Goal: Task Accomplishment & Management: Use online tool/utility

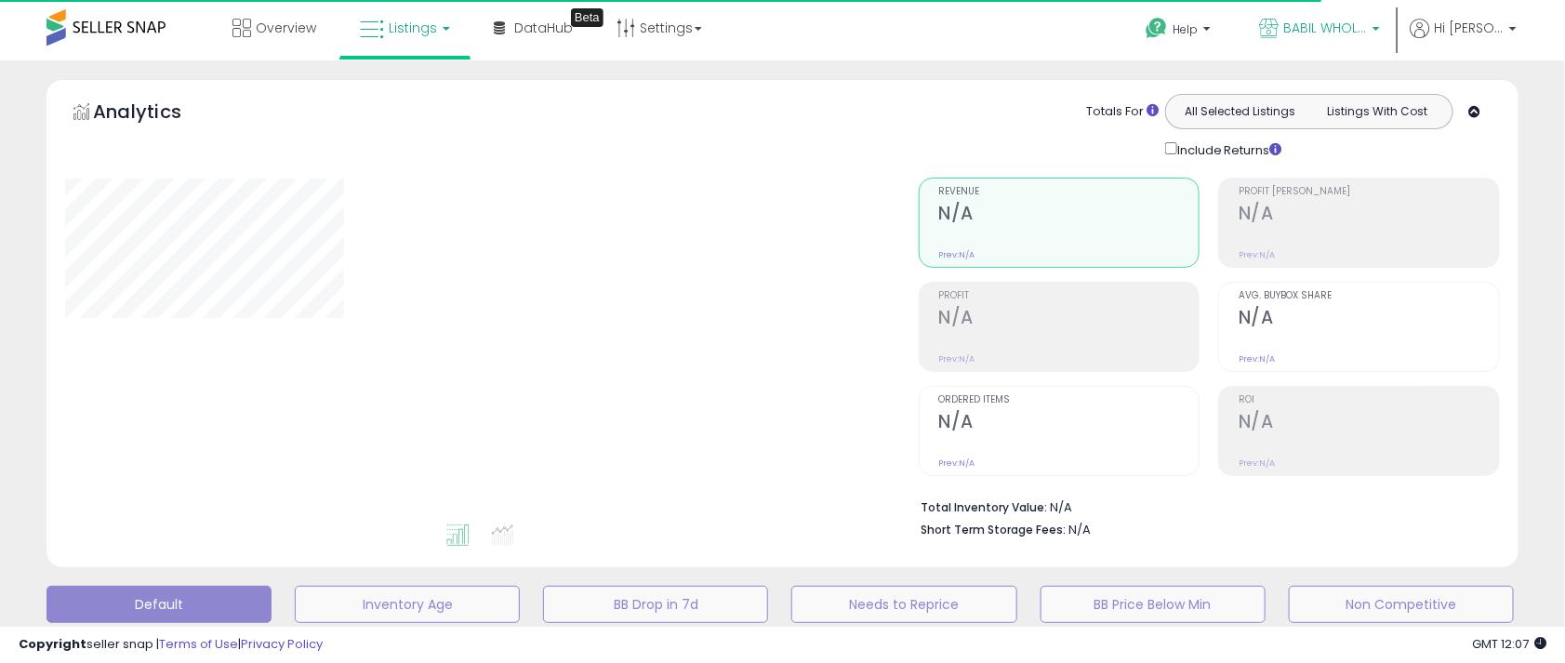
click at [1326, 31] on span "BABIL WHOLESALE" at bounding box center [1325, 28] width 84 height 19
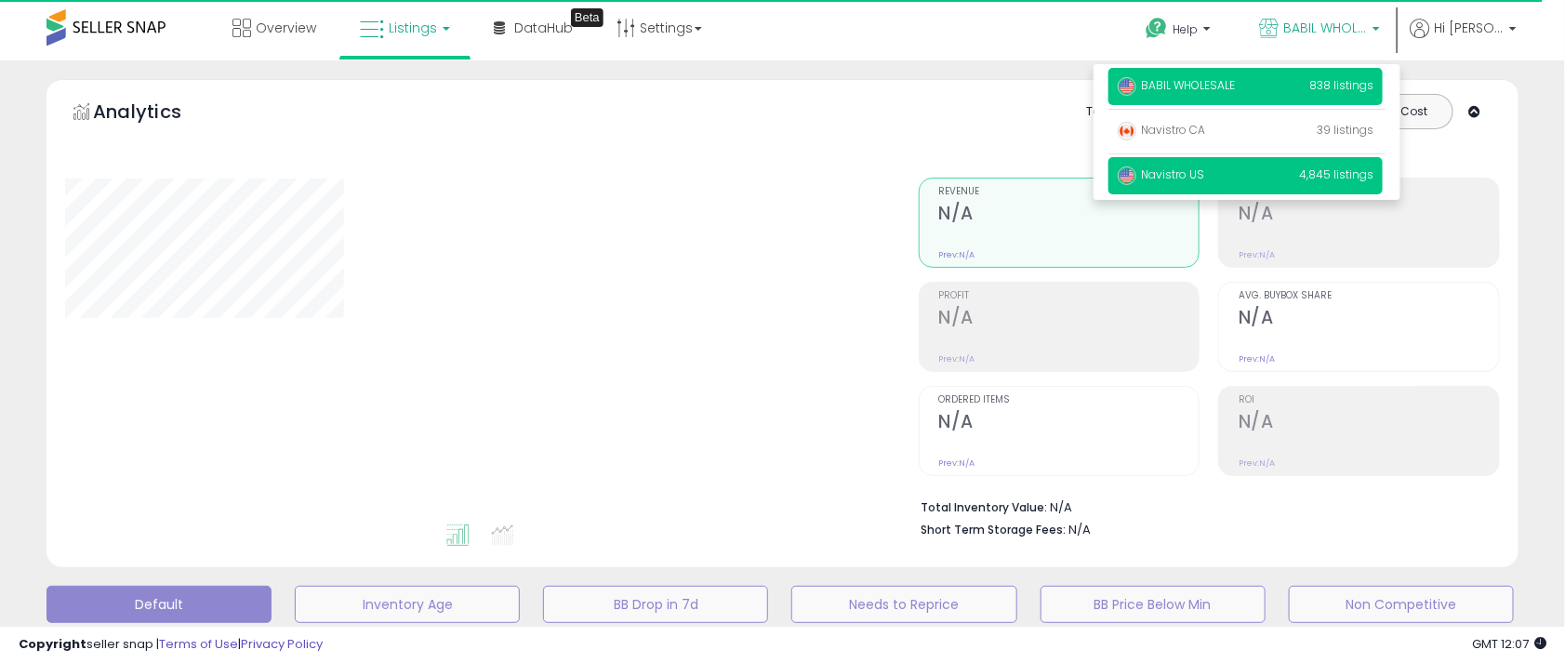
click at [1202, 172] on span "Navistro US" at bounding box center [1161, 174] width 86 height 16
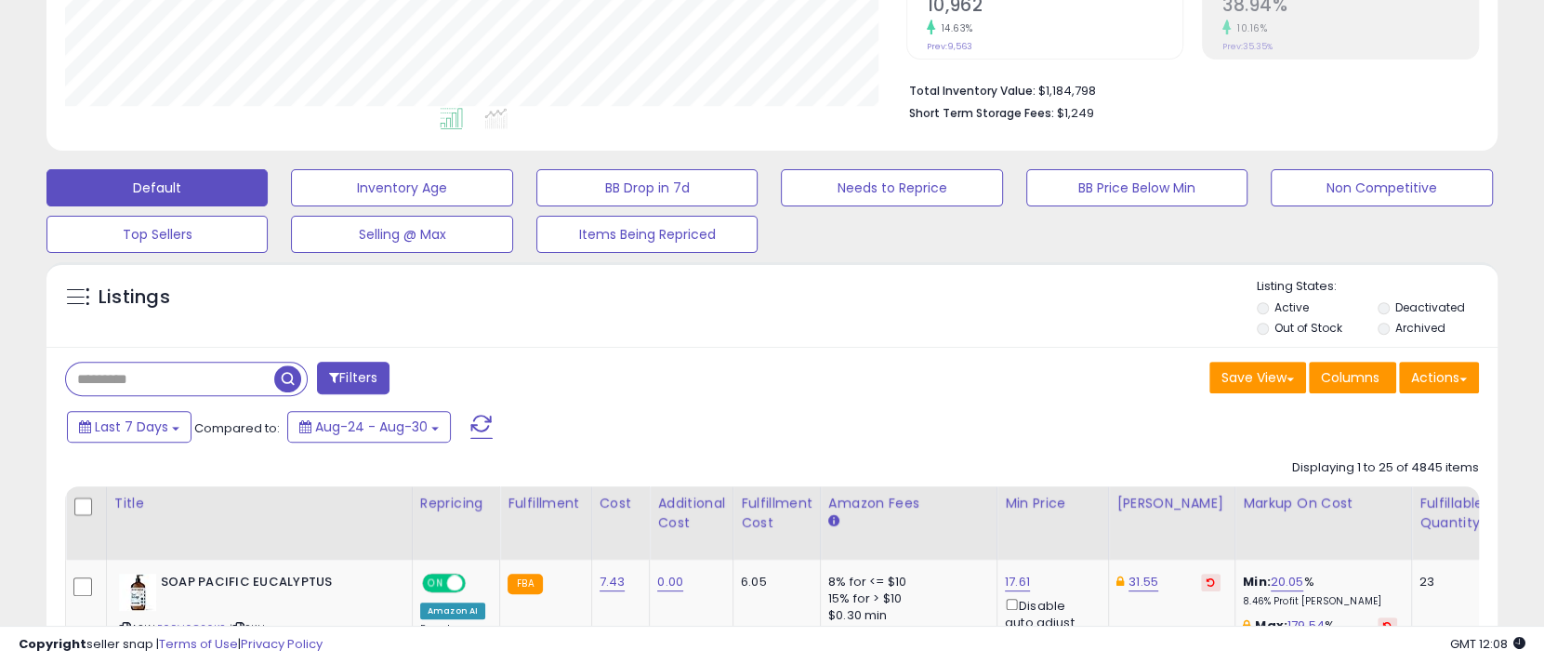
scroll to position [558, 0]
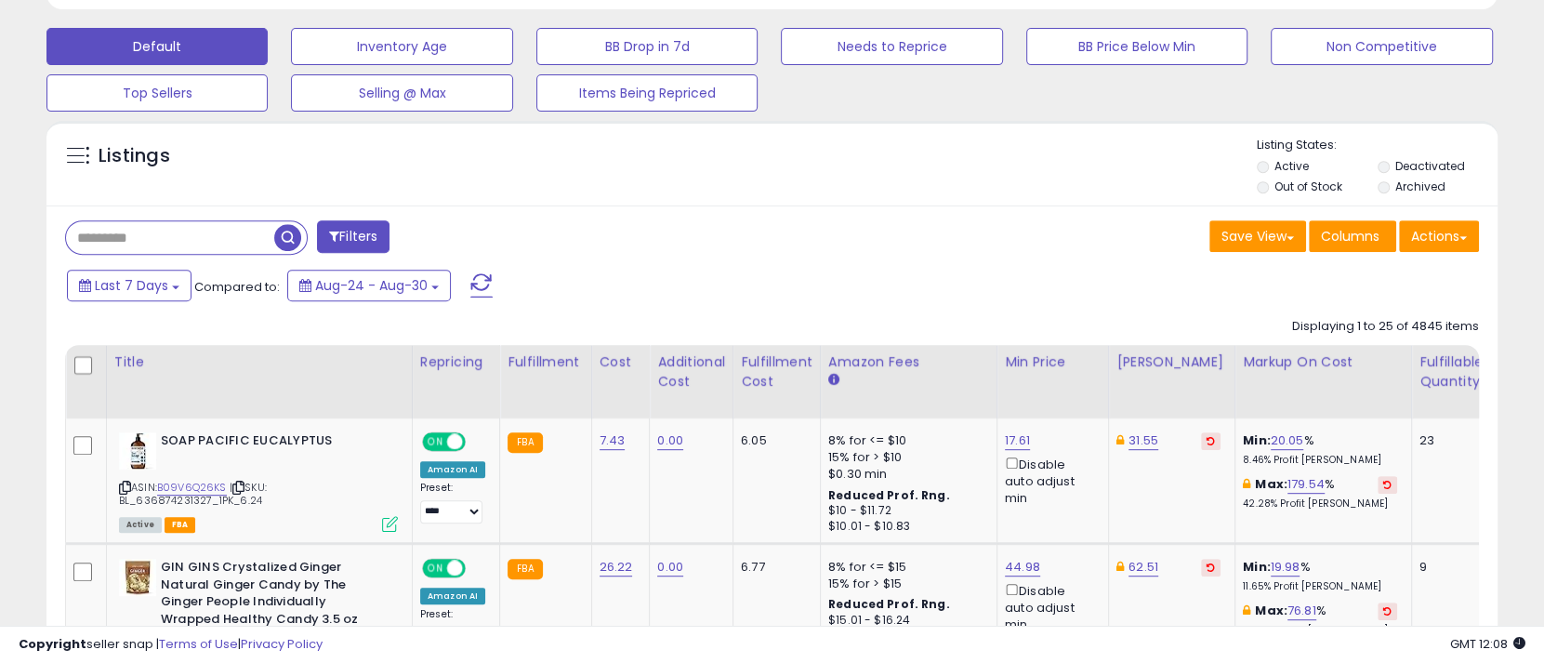
click at [1384, 159] on li "Deactivated" at bounding box center [1437, 168] width 118 height 20
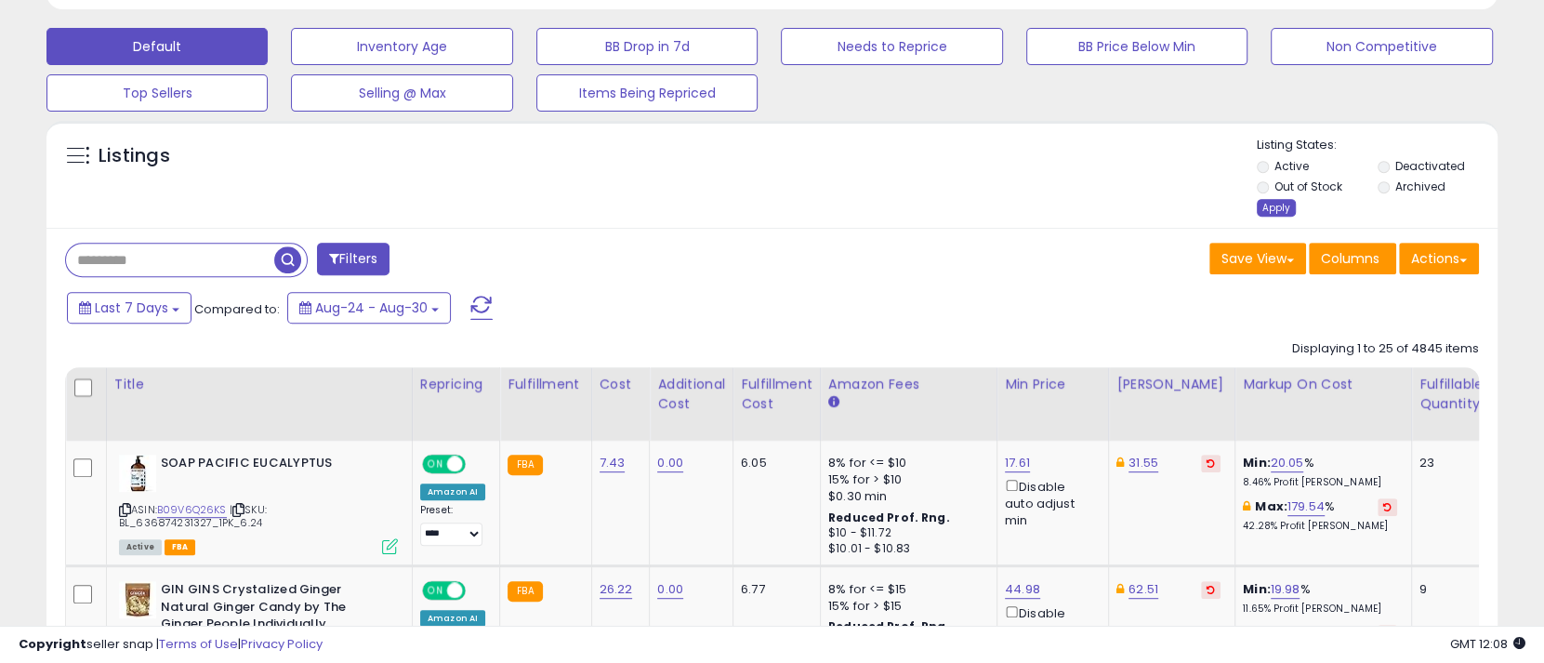
click at [1271, 209] on div "Apply" at bounding box center [1276, 208] width 39 height 18
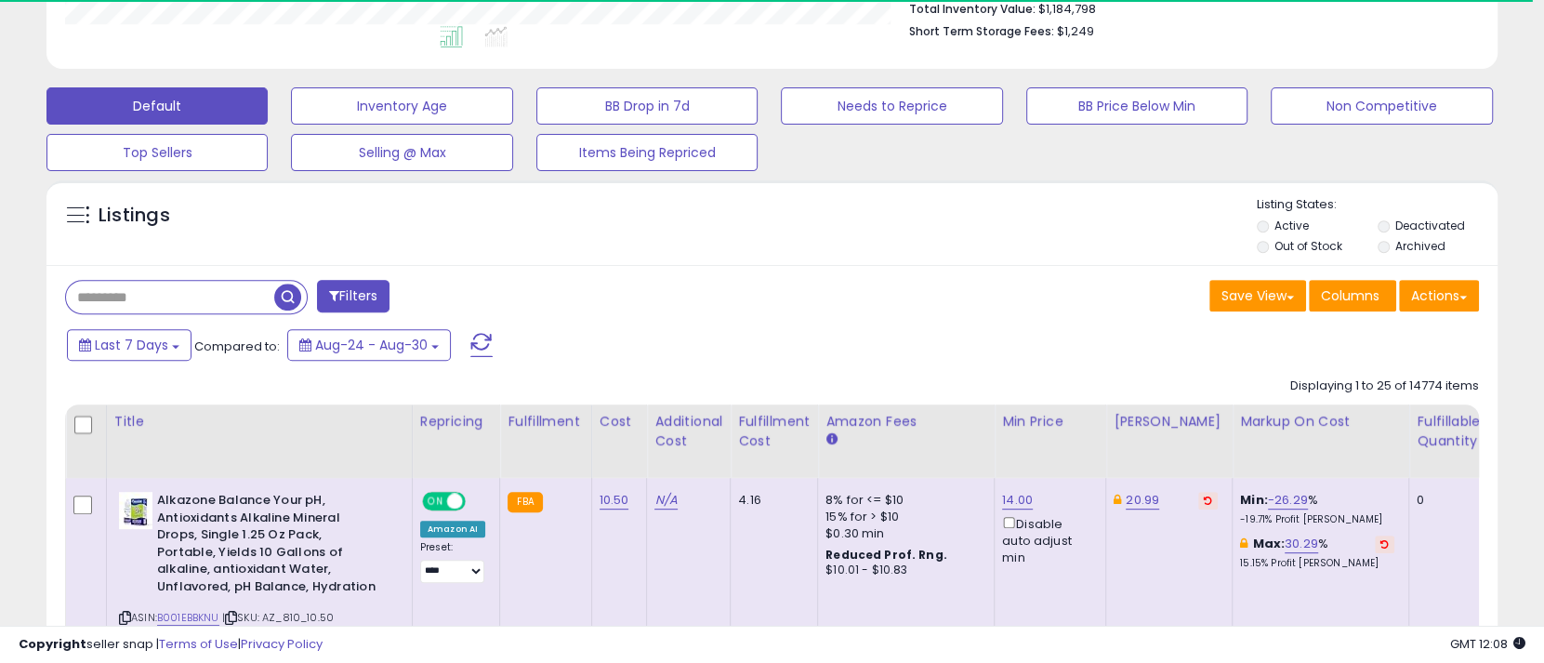
scroll to position [929403, 928943]
click at [1434, 294] on button "Actions" at bounding box center [1439, 296] width 80 height 32
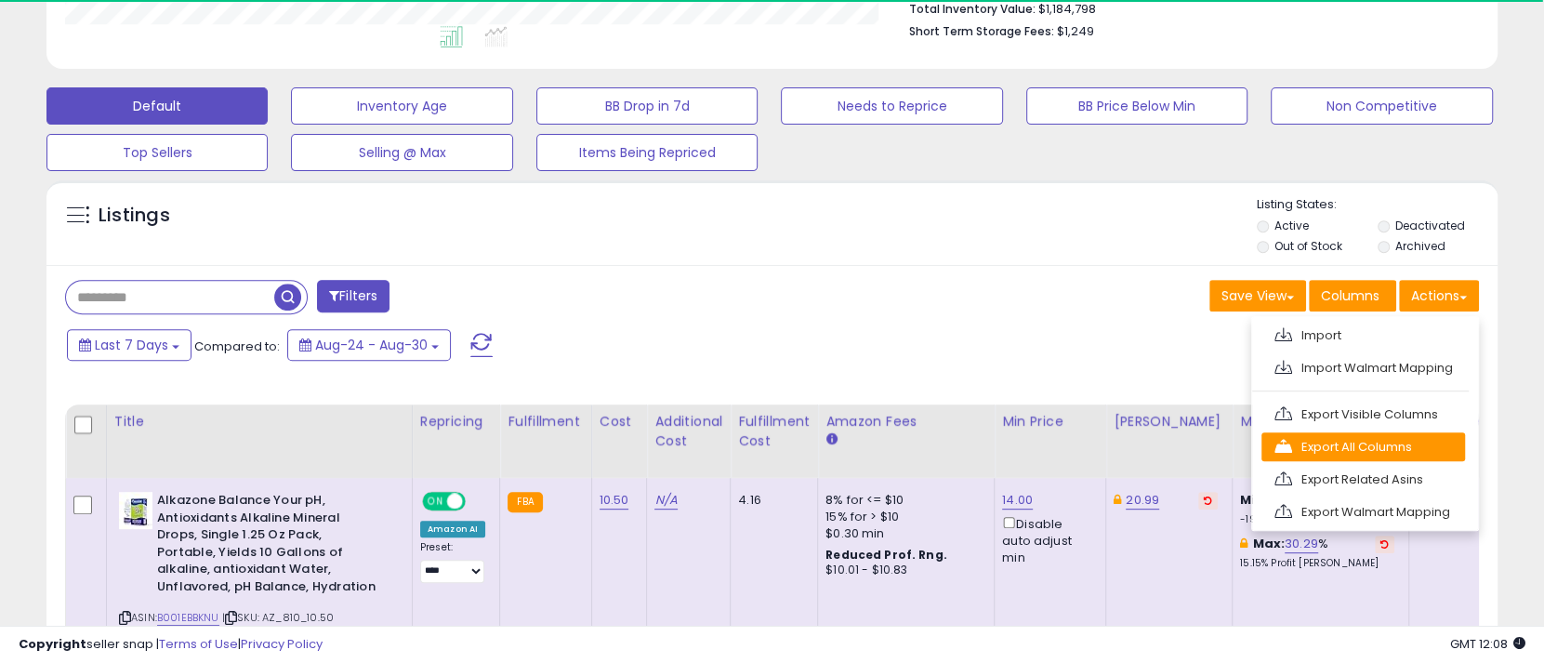
click at [1413, 442] on link "Export All Columns" at bounding box center [1364, 446] width 204 height 29
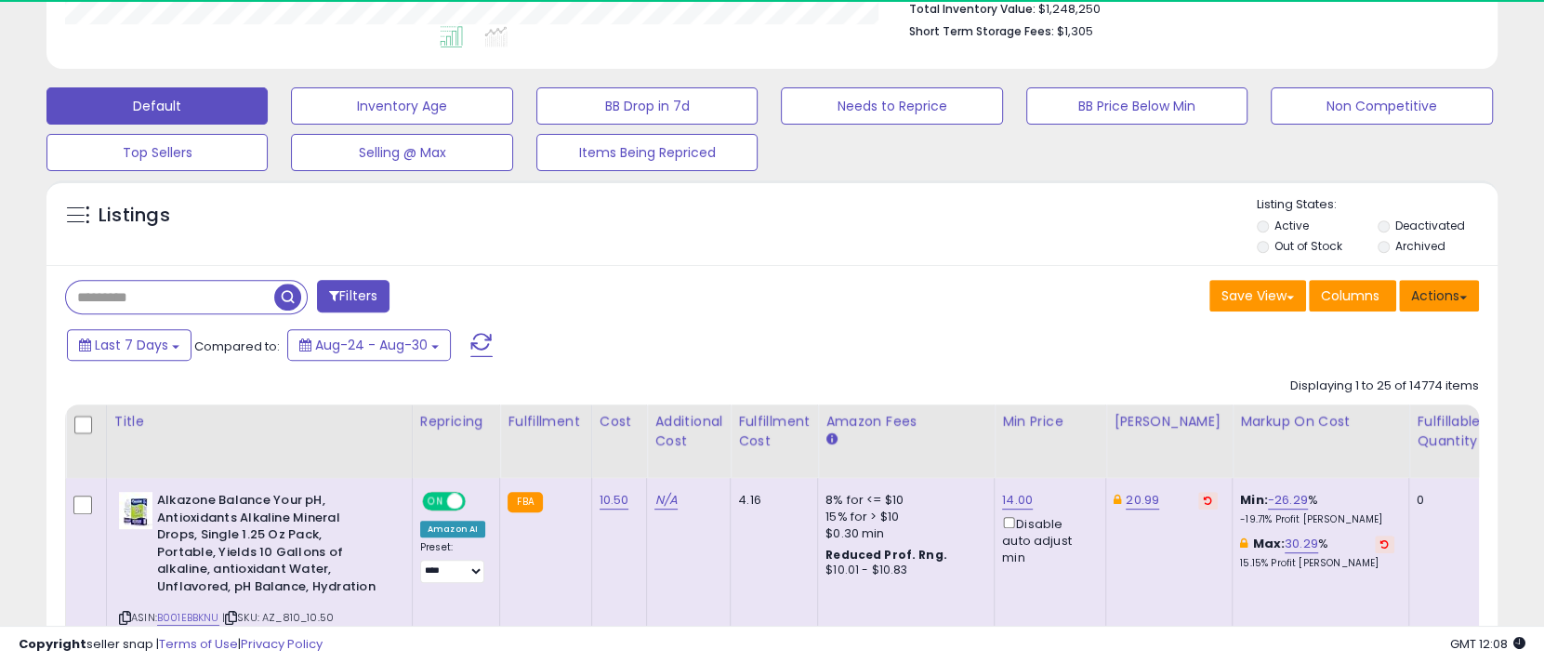
click at [1451, 298] on button "Actions" at bounding box center [1439, 296] width 80 height 32
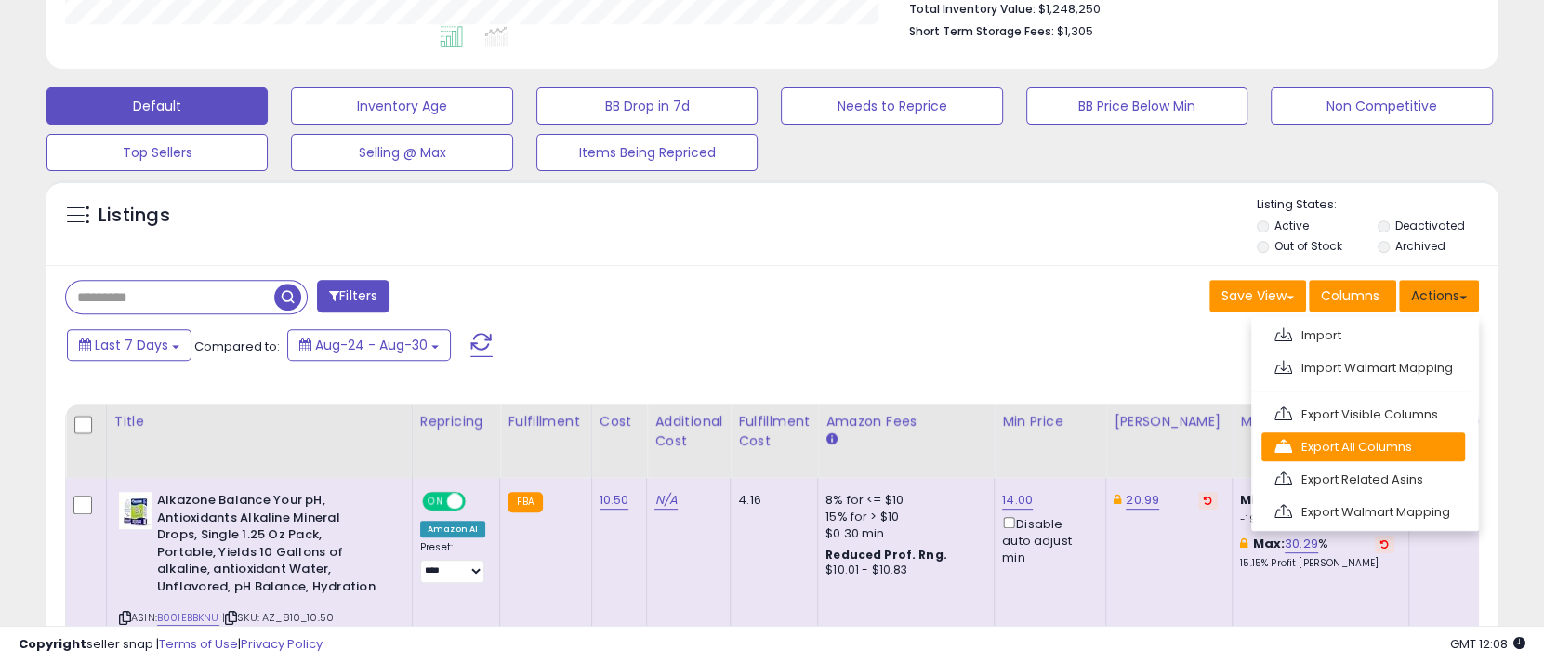
scroll to position [380, 841]
click at [1395, 451] on link "Export All Columns" at bounding box center [1364, 446] width 204 height 29
